Goal: Information Seeking & Learning: Find contact information

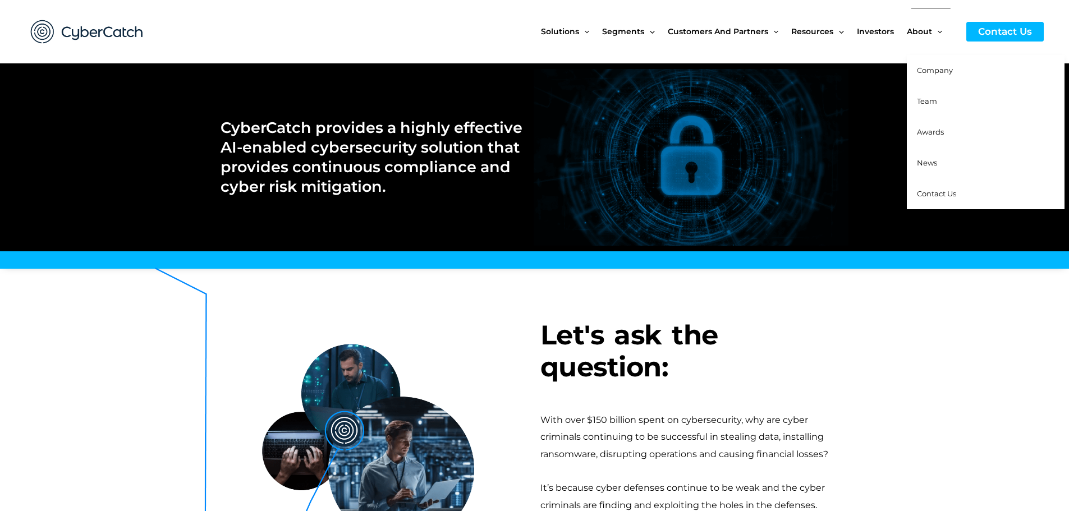
click at [931, 193] on span "Contact Us" at bounding box center [936, 193] width 39 height 9
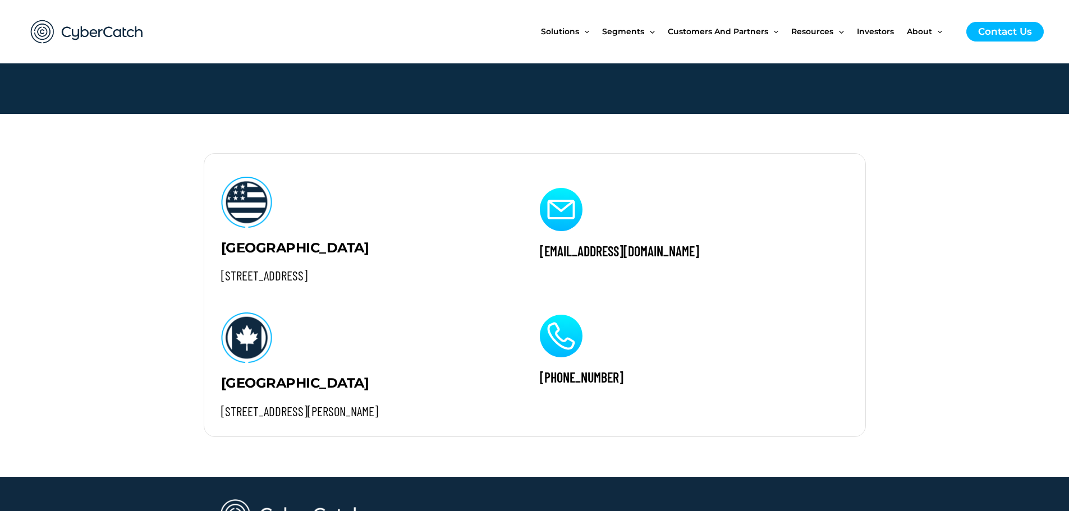
scroll to position [1122, 0]
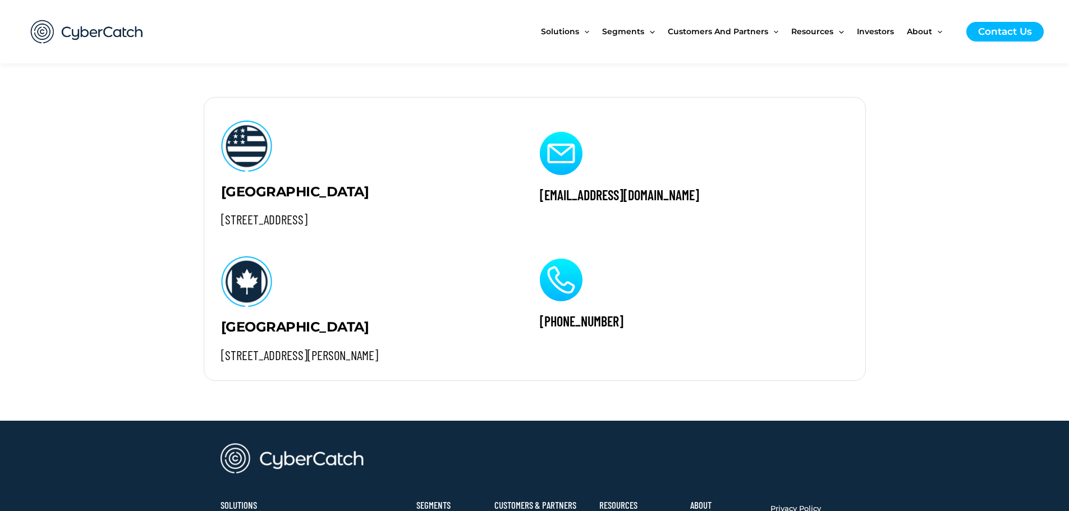
drag, startPoint x: 221, startPoint y: 219, endPoint x: 348, endPoint y: 226, distance: 127.0
click at [348, 226] on h2 "4445 Eastgate Mall, Suite 200 San Diego, CA 92121" at bounding box center [364, 219] width 286 height 17
copy h2 "4445 Eastgate Mall, Suite 200"
